Goal: Task Accomplishment & Management: Complete application form

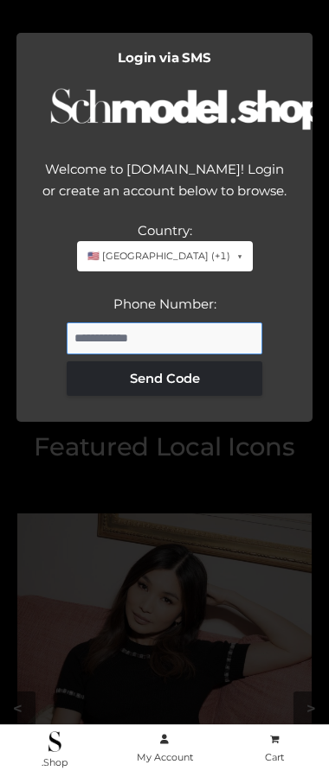
click at [169, 336] on input "Phone Number:" at bounding box center [165, 339] width 196 height 32
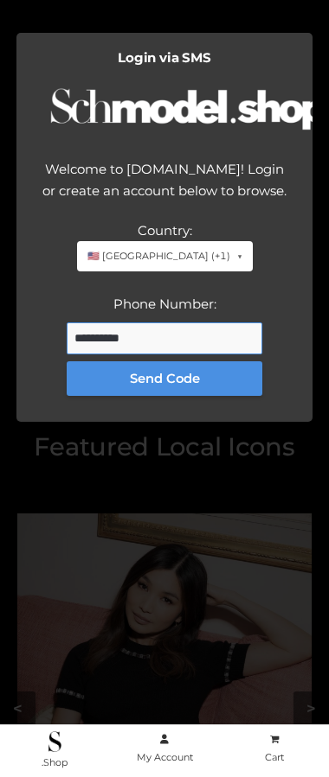
type input "**********"
click at [141, 380] on button "Send Code" at bounding box center [165, 378] width 196 height 35
